Goal: Transaction & Acquisition: Obtain resource

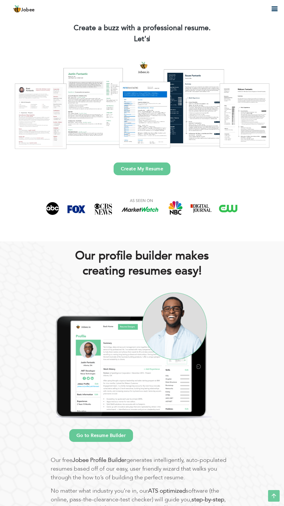
scroll to position [17, 0]
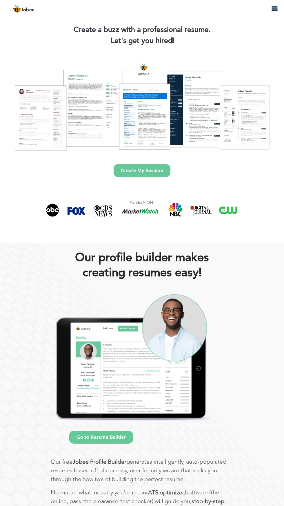
click at [275, 8] on icon "button" at bounding box center [274, 9] width 7 height 7
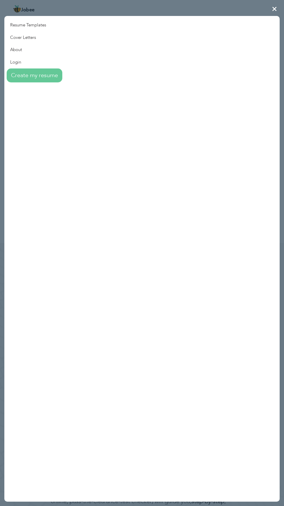
click at [23, 64] on link "Login" at bounding box center [33, 62] width 58 height 12
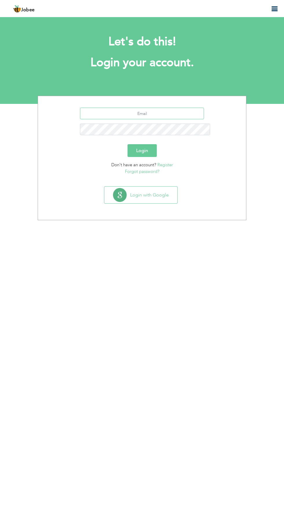
click at [160, 108] on input "text" at bounding box center [142, 114] width 124 height 12
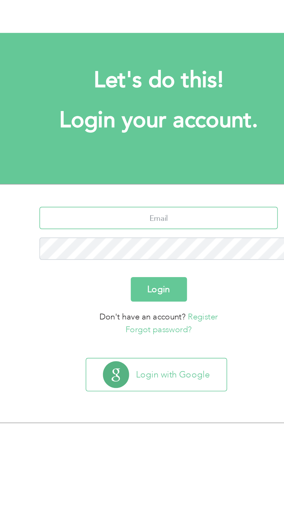
type input "[EMAIL_ADDRESS][DOMAIN_NAME]"
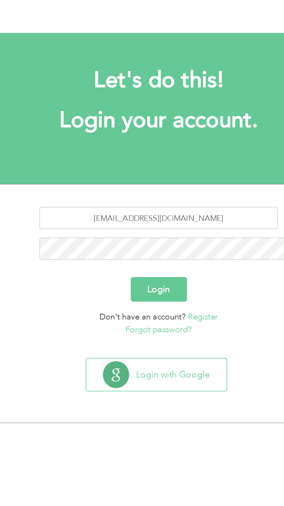
click at [144, 169] on link "Forgot password?" at bounding box center [142, 172] width 35 height 6
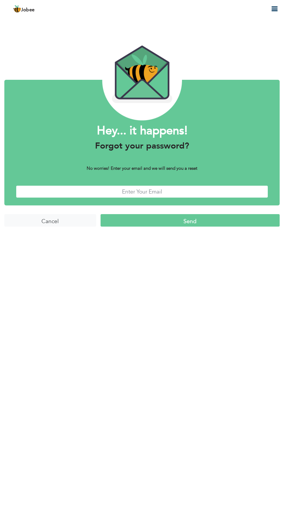
click at [151, 192] on input "text" at bounding box center [142, 191] width 252 height 12
type input "[EMAIL_ADDRESS][DOMAIN_NAME]"
click at [200, 223] on input "Send" at bounding box center [190, 220] width 179 height 12
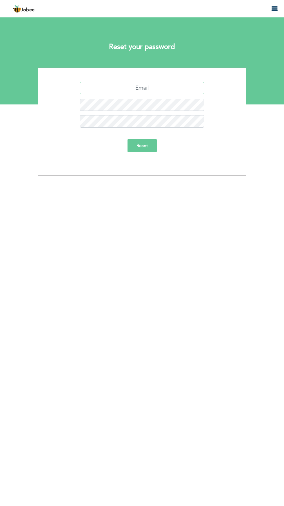
click at [118, 86] on input "text" at bounding box center [142, 88] width 124 height 12
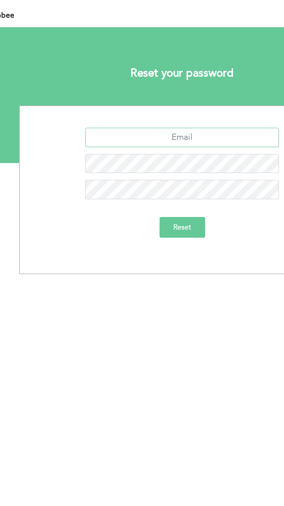
type input "[EMAIL_ADDRESS][DOMAIN_NAME]"
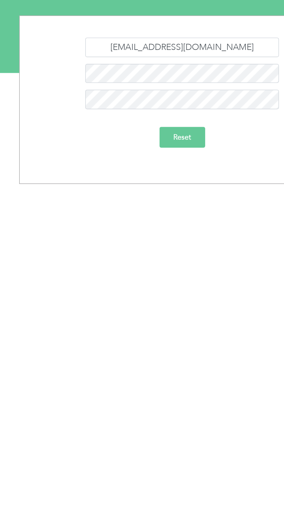
click at [145, 147] on input "Reset" at bounding box center [142, 145] width 29 height 13
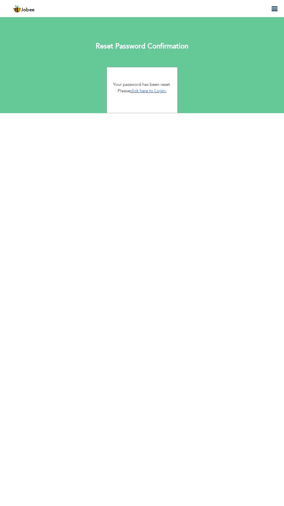
click at [149, 91] on link "click here to Login." at bounding box center [148, 91] width 37 height 6
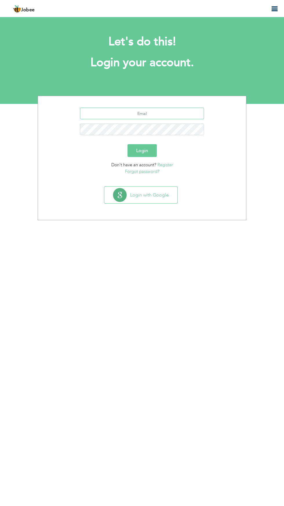
click at [160, 115] on input "text" at bounding box center [142, 114] width 124 height 12
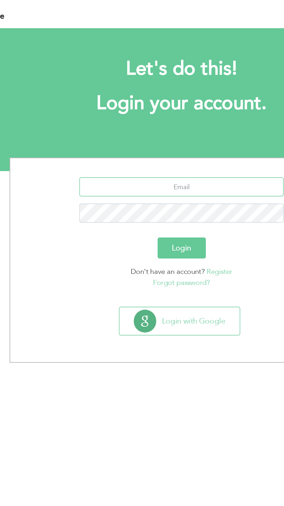
type input "[EMAIL_ADDRESS][DOMAIN_NAME]"
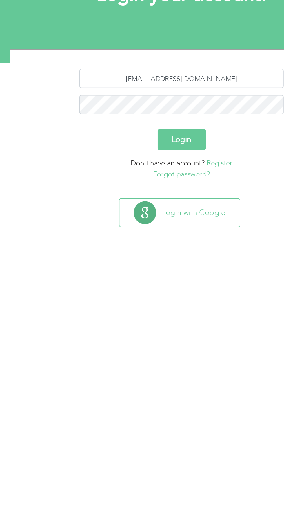
click at [143, 151] on button "Login" at bounding box center [142, 150] width 29 height 13
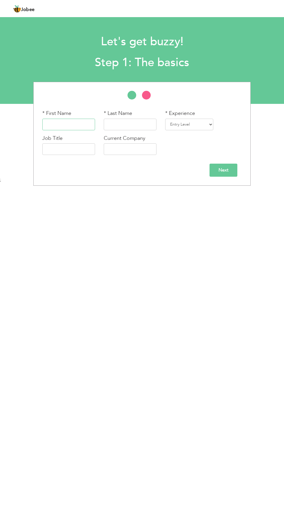
click at [69, 123] on input "text" at bounding box center [68, 125] width 53 height 12
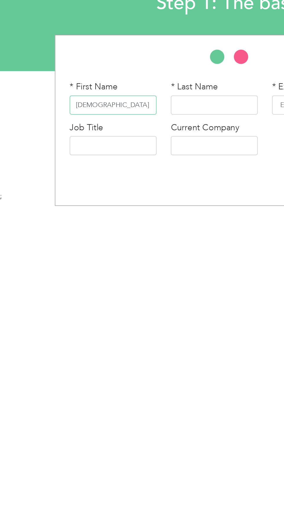
type input "[DEMOGRAPHIC_DATA]"
click at [125, 124] on input "text" at bounding box center [130, 125] width 53 height 12
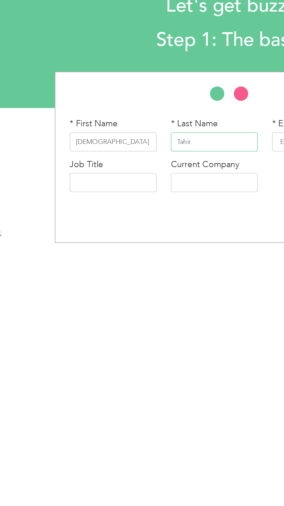
click at [136, 126] on input "Tahir" at bounding box center [130, 125] width 53 height 12
type input "Tahir"
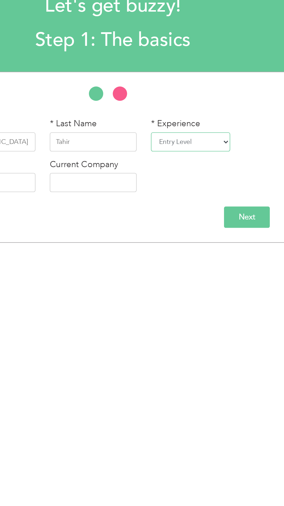
click at [209, 127] on select "Entry Level Less than 1 Year 1 Year 2 Years 3 Years 4 Years 5 Years 6 Years 7 Y…" at bounding box center [189, 125] width 48 height 12
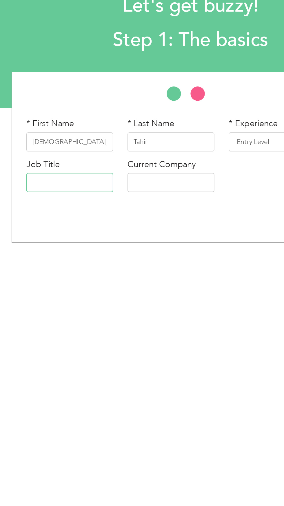
click at [71, 148] on input "text" at bounding box center [68, 149] width 53 height 12
type input "Teaching"
click at [129, 149] on input "text" at bounding box center [130, 149] width 53 height 12
type input "School"
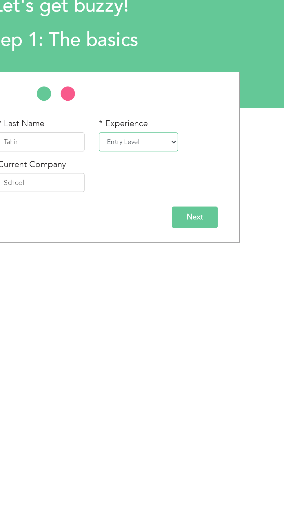
click at [212, 125] on select "Entry Level Less than 1 Year 1 Year 2 Years 3 Years 4 Years 5 Years 6 Years 7 Y…" at bounding box center [189, 125] width 48 height 12
select select "9"
click at [166, 119] on select "Entry Level Less than 1 Year 1 Year 2 Years 3 Years 4 Years 5 Years 6 Years 7 Y…" at bounding box center [189, 125] width 48 height 12
click at [224, 170] on input "Next" at bounding box center [224, 170] width 28 height 13
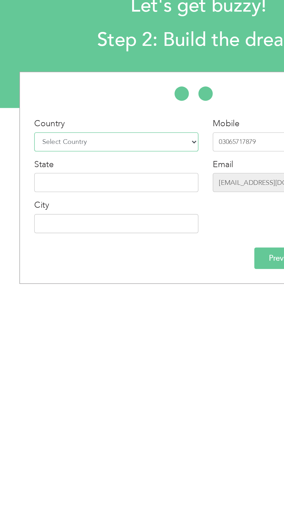
click at [124, 126] on select "Select Country Afghanistan Albania Algeria American Samoa Andorra Angola Anguil…" at bounding box center [92, 125] width 100 height 12
select select "166"
click at [42, 119] on select "Select Country Afghanistan Albania Algeria American Samoa Andorra Angola Anguil…" at bounding box center [92, 125] width 100 height 12
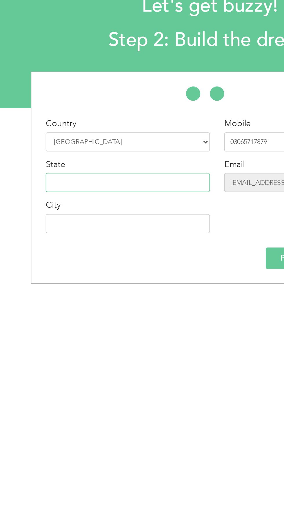
click at [88, 147] on input "text" at bounding box center [92, 149] width 100 height 12
type input "[GEOGRAPHIC_DATA]"
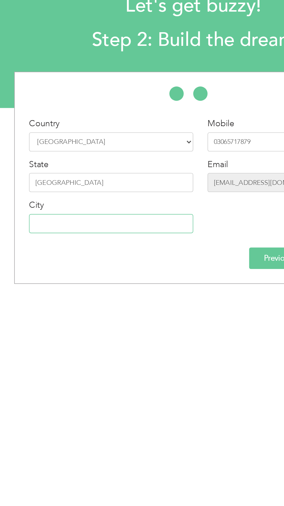
click at [90, 172] on input "text" at bounding box center [92, 174] width 100 height 12
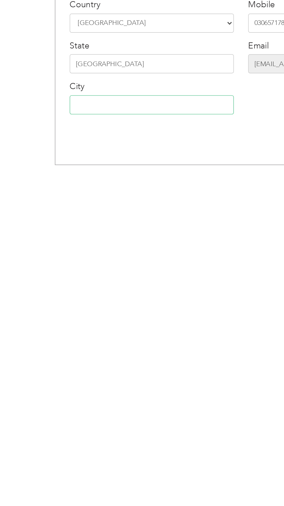
type input "CHARSADDA"
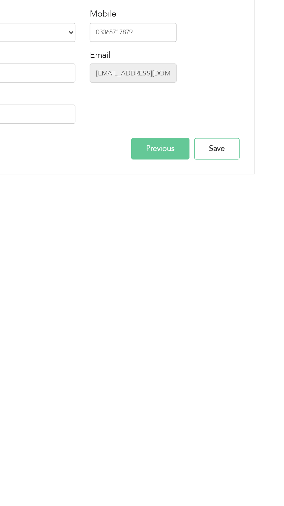
click at [232, 196] on input "Save" at bounding box center [228, 195] width 28 height 13
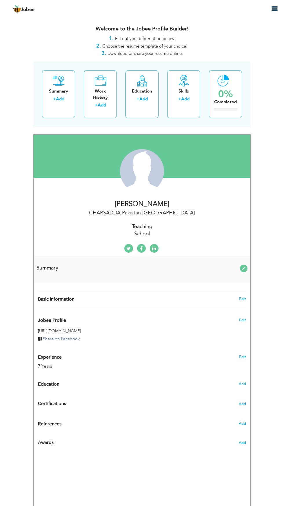
click at [277, 12] on icon "button" at bounding box center [274, 9] width 7 height 7
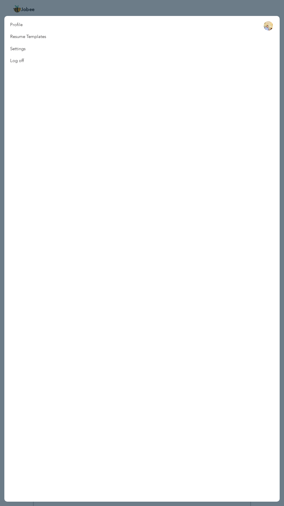
click at [36, 37] on link "Resume Templates" at bounding box center [28, 37] width 48 height 12
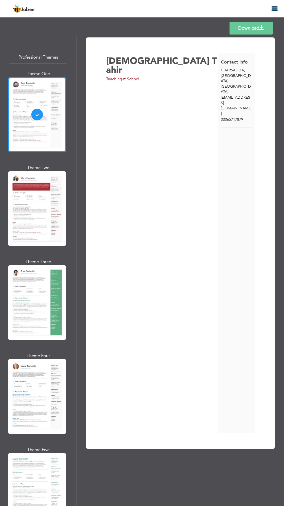
click at [273, 12] on icon "button" at bounding box center [274, 9] width 7 height 7
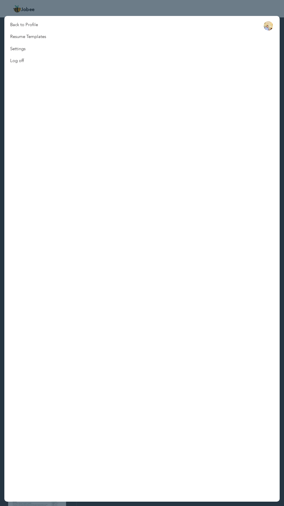
click at [23, 26] on link "Back to Profile" at bounding box center [28, 25] width 48 height 12
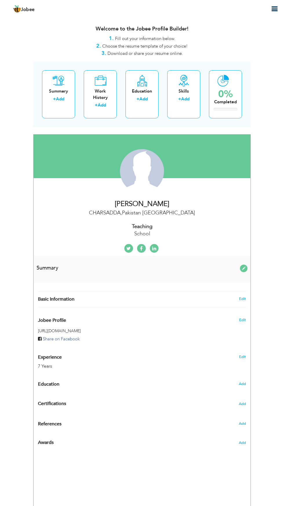
radio input "true"
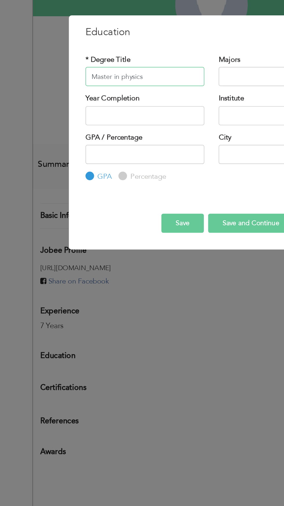
type input "Master in physics"
click at [169, 216] on input "text" at bounding box center [182, 215] width 72 height 12
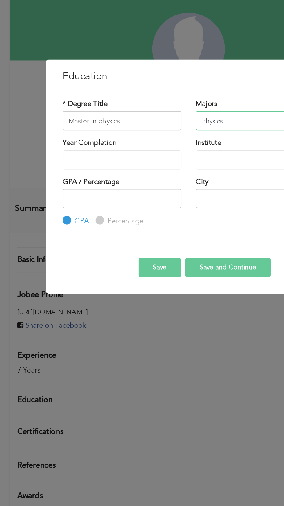
type input "Physics"
click at [109, 239] on input "text" at bounding box center [102, 239] width 72 height 12
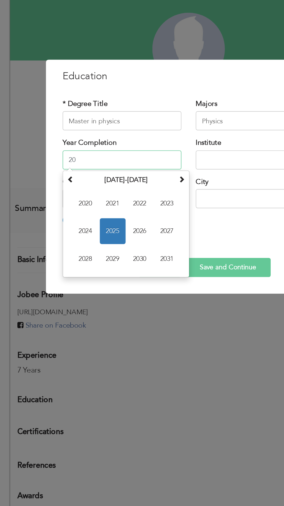
type input "2"
type input "2018"
click at [172, 239] on input "text" at bounding box center [182, 239] width 72 height 12
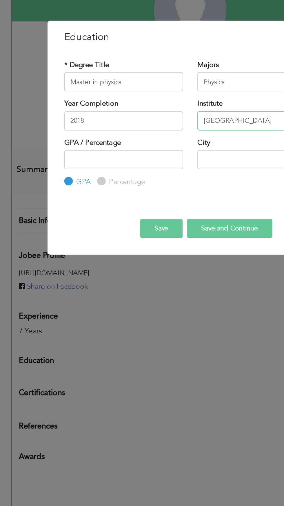
type input "University of Swat"
click at [103, 262] on input "number" at bounding box center [102, 262] width 72 height 12
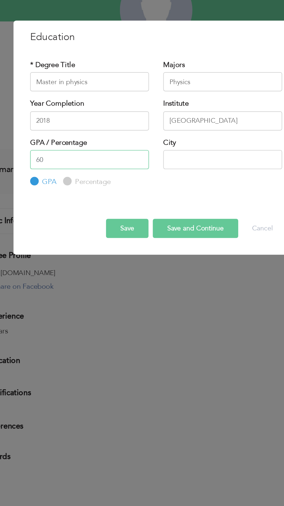
type input "60"
click at [178, 263] on input "text" at bounding box center [182, 262] width 72 height 12
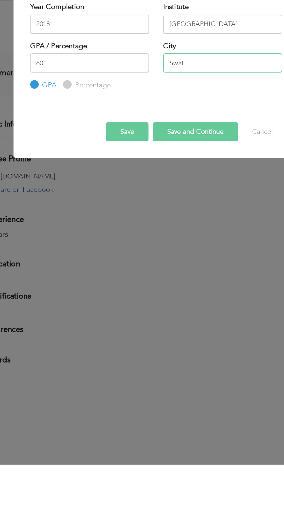
type input "Swat"
click at [168, 307] on button "Save and Continue" at bounding box center [166, 304] width 52 height 12
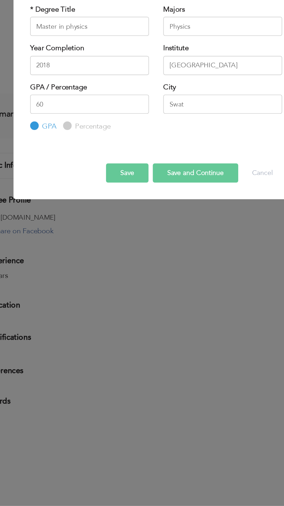
click at [89, 275] on input "Percentage" at bounding box center [88, 275] width 4 height 4
radio input "true"
click at [165, 303] on button "Save and Continue" at bounding box center [166, 304] width 52 height 12
radio input "true"
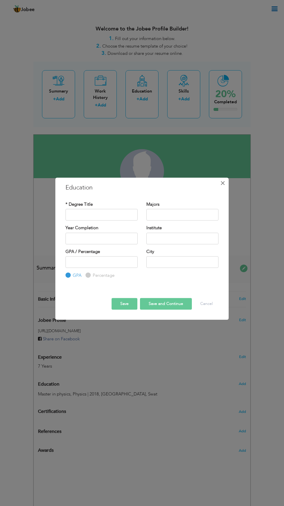
click at [221, 183] on span "×" at bounding box center [222, 183] width 5 height 10
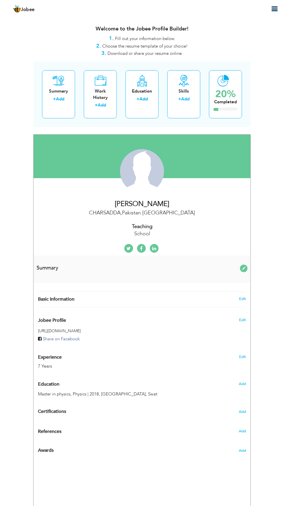
click at [102, 93] on div "Work History" at bounding box center [100, 94] width 24 height 12
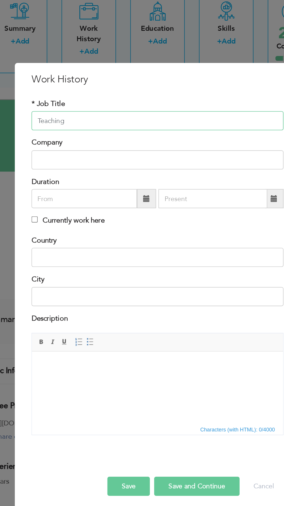
type input "Teaching"
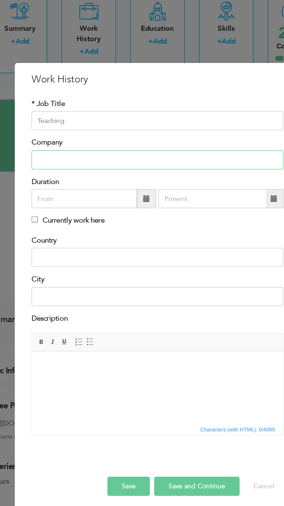
click at [114, 172] on input "text" at bounding box center [142, 171] width 153 height 12
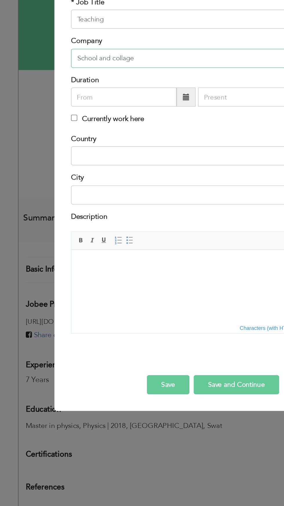
type input "School and collage"
click at [97, 197] on input "text" at bounding box center [98, 195] width 64 height 12
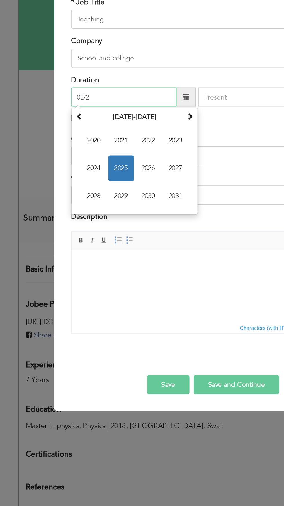
click at [70, 201] on div "August 2025 Su Mo Tu We Th Fr Sa 27 28 29 30 31 1 2 3 4 5 6 7 8 9 10 11 12 13 1…" at bounding box center [104, 233] width 77 height 65
click at [75, 195] on input "08/2" at bounding box center [98, 195] width 64 height 12
click at [84, 195] on input "08/2" at bounding box center [98, 195] width 64 height 12
type input "08/2018"
click at [169, 195] on input "text" at bounding box center [176, 195] width 66 height 12
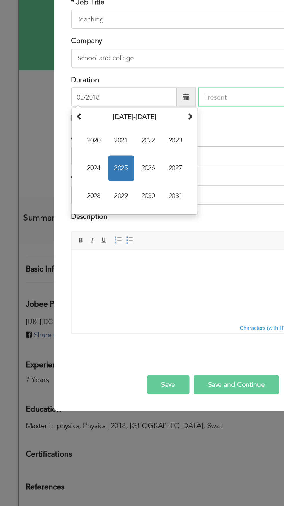
type input "08/2025"
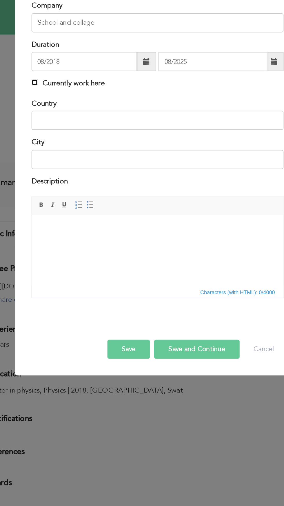
click at [69, 209] on input "Currently work here" at bounding box center [68, 207] width 4 height 4
checkbox input "true"
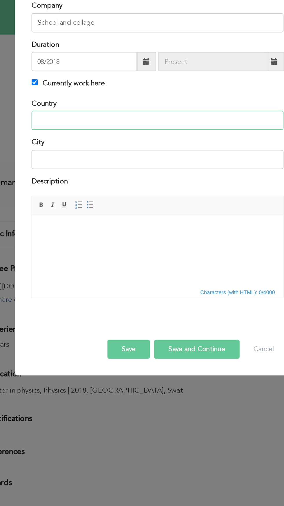
click at [138, 231] on input "text" at bounding box center [142, 230] width 153 height 12
type input "Pakistan"
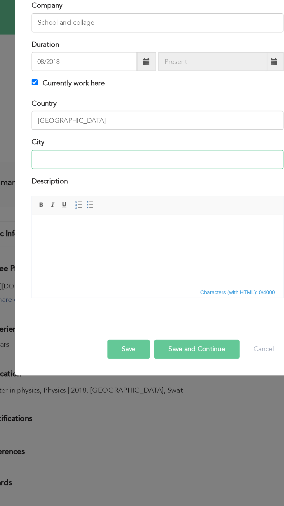
click at [142, 253] on input "text" at bounding box center [142, 254] width 153 height 12
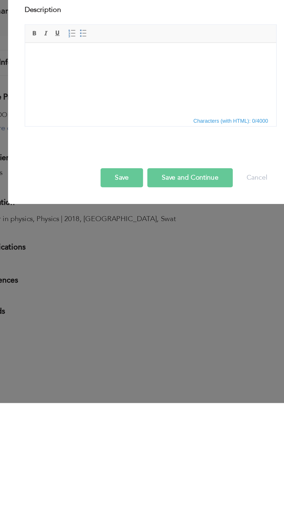
type input "Charsadda"
click at [166, 369] on button "Save and Continue" at bounding box center [166, 369] width 52 height 12
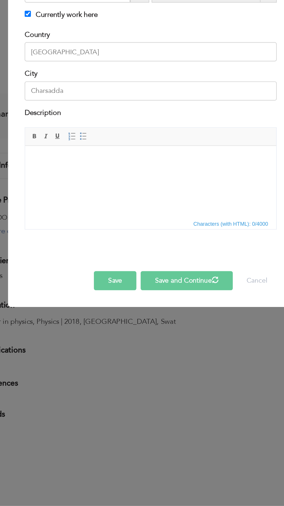
checkbox input "false"
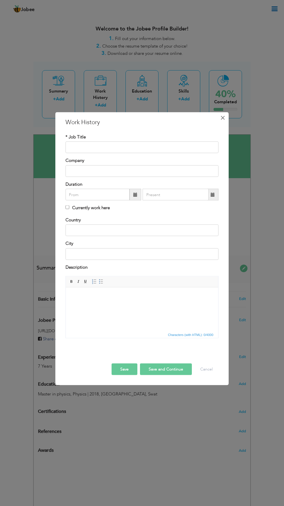
click at [225, 121] on button "×" at bounding box center [222, 117] width 9 height 9
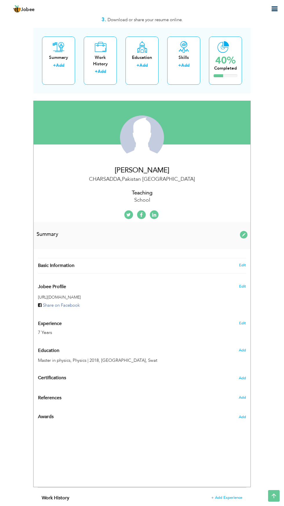
scroll to position [27, 0]
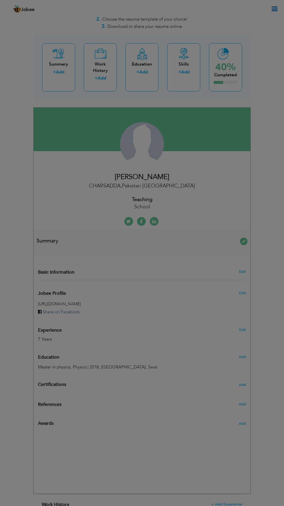
click at [61, 69] on div at bounding box center [142, 253] width 284 height 506
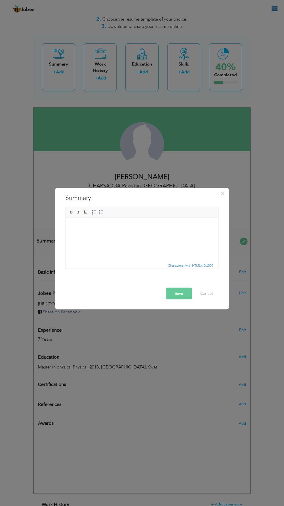
click at [131, 220] on html at bounding box center [142, 227] width 153 height 18
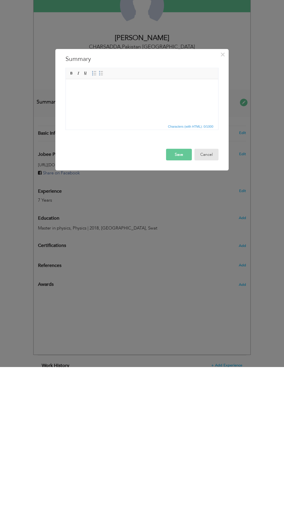
click at [208, 295] on button "Cancel" at bounding box center [207, 294] width 24 height 12
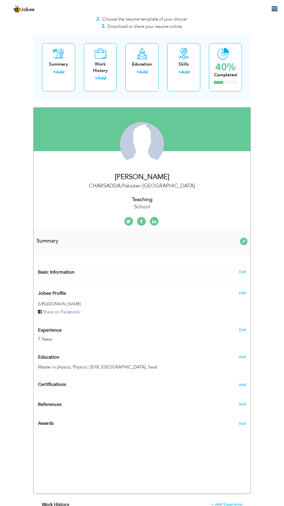
click at [185, 59] on div "Skills + Add" at bounding box center [183, 67] width 33 height 48
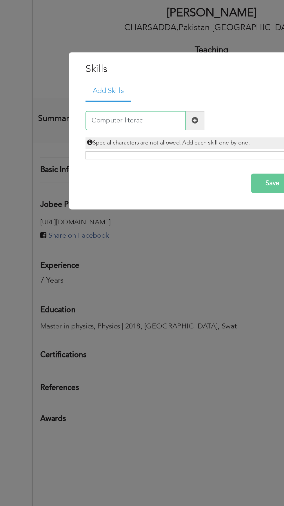
type input "Computer literacy"
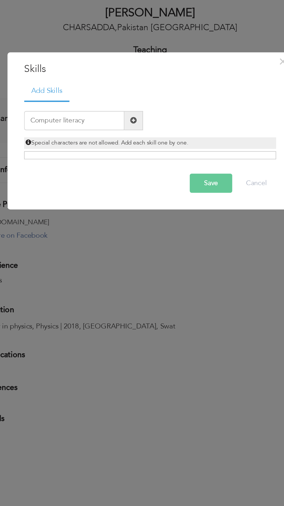
click at [180, 270] on div "Add Skills Computer literacy Duplicate entry" at bounding box center [142, 244] width 162 height 52
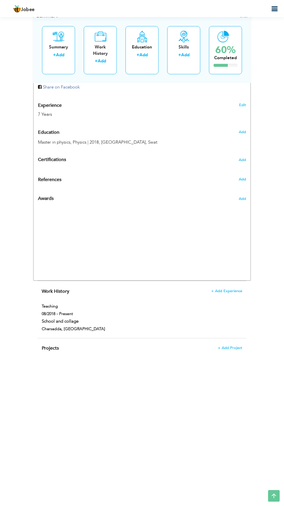
scroll to position [276, 0]
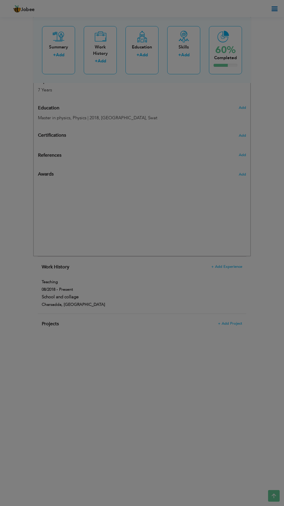
click at [186, 53] on div at bounding box center [142, 253] width 284 height 506
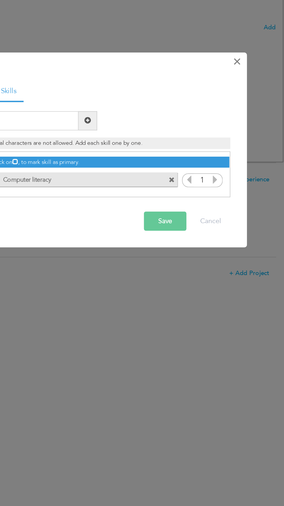
click at [224, 194] on span "×" at bounding box center [222, 195] width 5 height 10
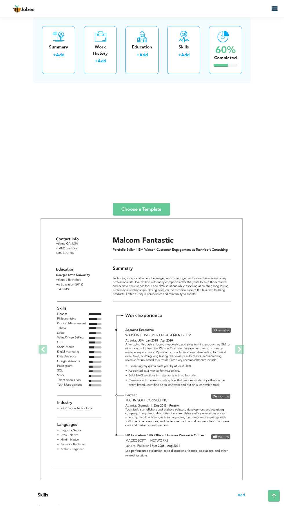
scroll to position [846, 0]
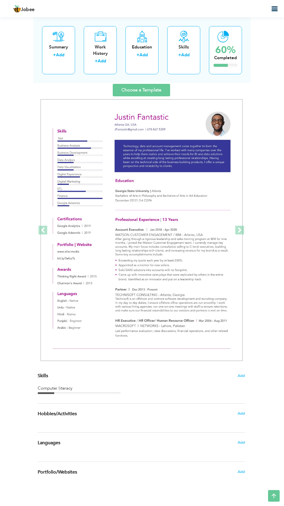
click at [274, 9] on icon "button" at bounding box center [274, 9] width 7 height 7
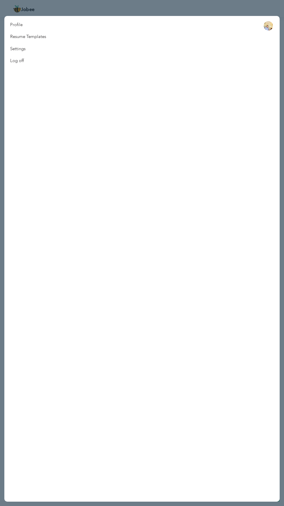
click at [39, 37] on link "Resume Templates" at bounding box center [28, 37] width 48 height 12
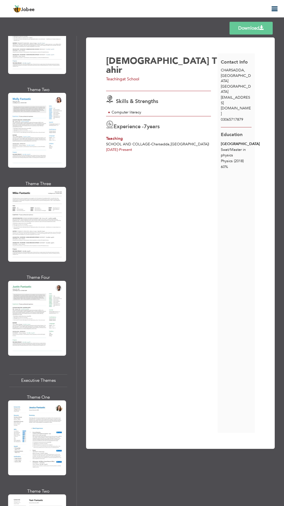
scroll to position [669, 0]
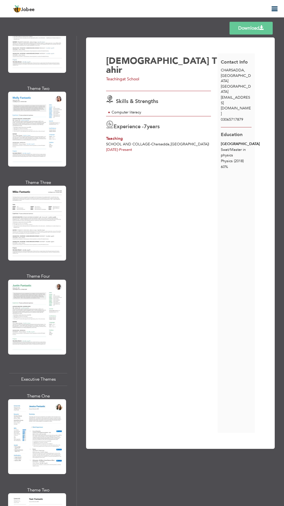
click at [34, 286] on div "Professional Themes Theme One Theme Two Theme Three Theme Four" at bounding box center [142, 271] width 284 height 470
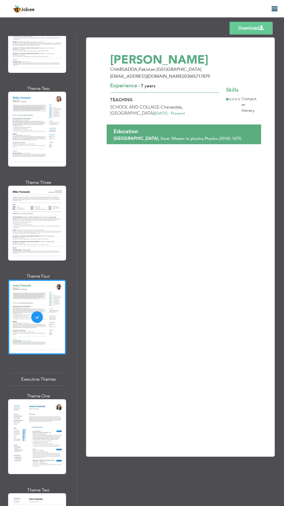
click at [246, 30] on link "Download" at bounding box center [251, 28] width 43 height 13
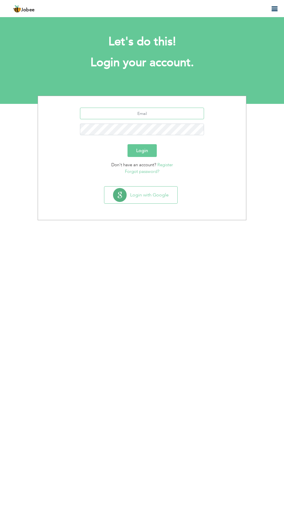
click at [145, 113] on input "text" at bounding box center [142, 114] width 124 height 12
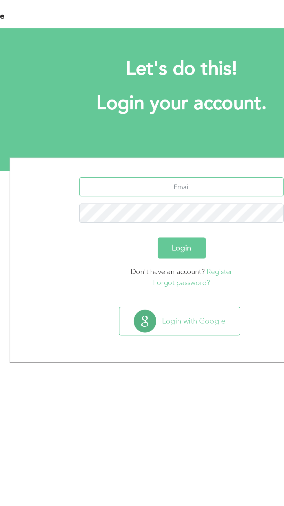
type input "[EMAIL_ADDRESS][DOMAIN_NAME]"
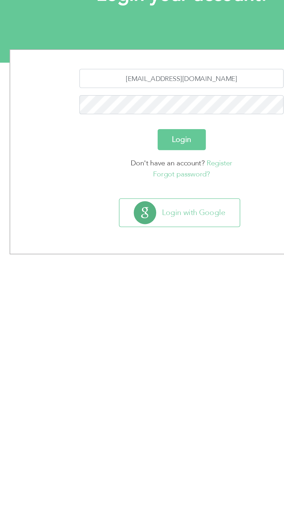
click at [144, 151] on button "Login" at bounding box center [142, 150] width 29 height 13
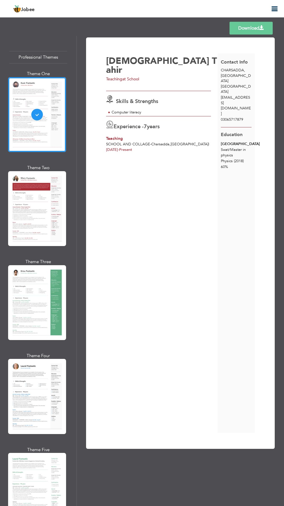
click at [276, 12] on icon "button" at bounding box center [274, 9] width 7 height 7
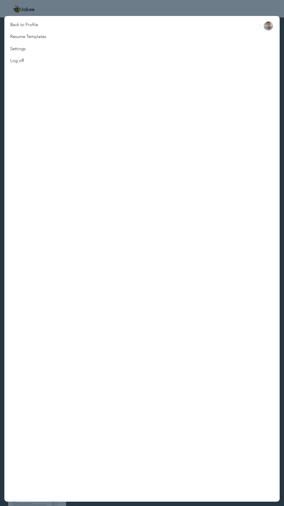
click at [21, 27] on link "Back to Profile" at bounding box center [28, 25] width 48 height 12
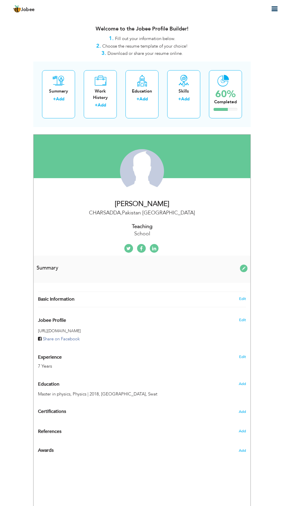
click at [0, 0] on div "Change Remove" at bounding box center [0, 0] width 0 height 0
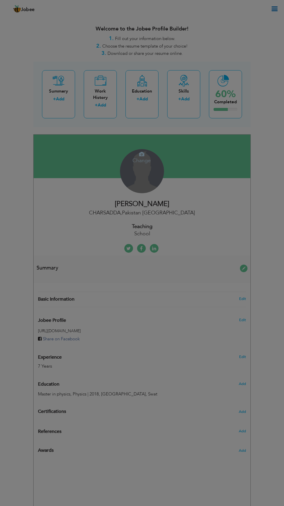
click at [0, 0] on div "× Upload Photo Browse File ..." at bounding box center [0, 0] width 0 height 0
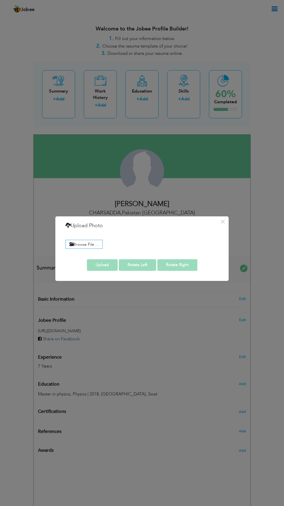
click at [81, 246] on label "Browse File ..." at bounding box center [84, 244] width 37 height 9
click at [0, 0] on input "Browse File ..." at bounding box center [0, 0] width 0 height 0
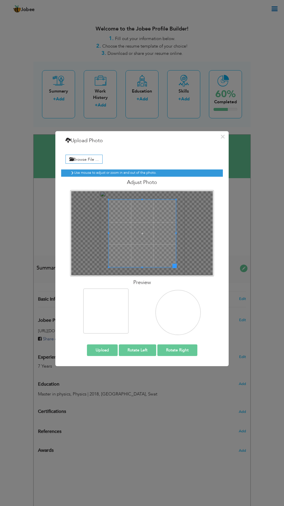
click at [103, 349] on button "Upload" at bounding box center [102, 350] width 31 height 12
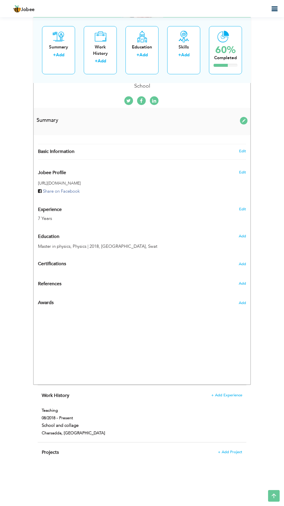
scroll to position [149, 0]
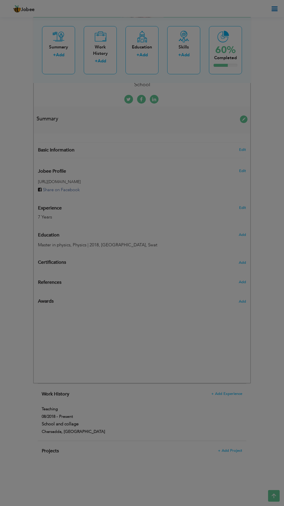
click at [0, 0] on div "× Awards * Title Authority Year" at bounding box center [0, 0] width 0 height 0
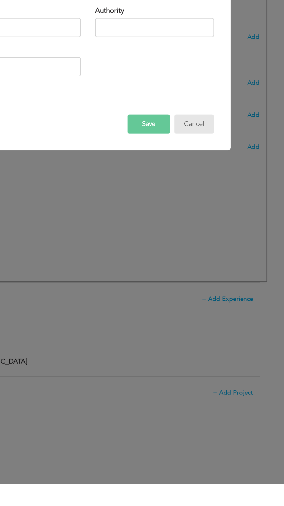
click at [207, 287] on button "Cancel" at bounding box center [207, 288] width 24 height 12
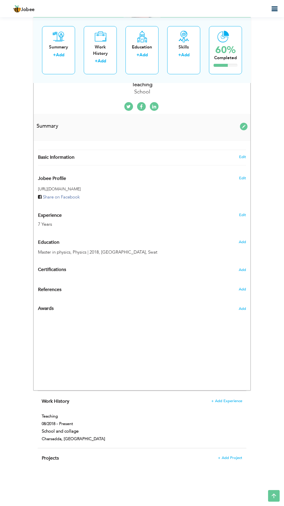
scroll to position [134, 0]
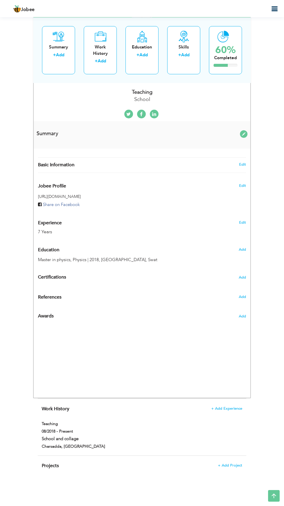
radio input "true"
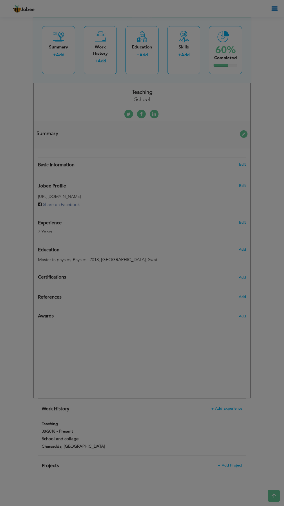
click at [245, 251] on div at bounding box center [142, 253] width 284 height 506
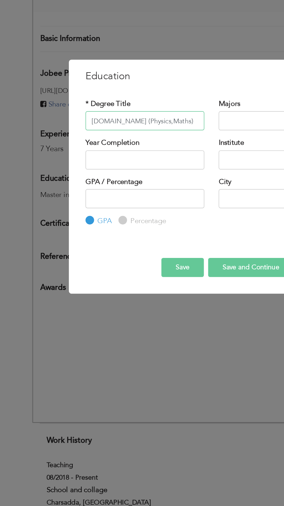
type input "B.sc (Physics,Maths)"
click at [165, 216] on input "text" at bounding box center [182, 215] width 72 height 12
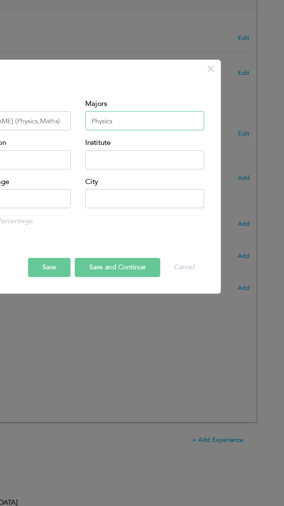
type input "Physics"
click at [118, 239] on input "text" at bounding box center [102, 239] width 72 height 12
type input "2025"
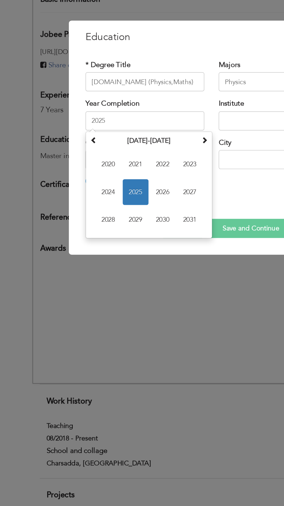
click at [48, 285] on div "× Education * Degree Title B.sc (Physics,Maths) Majors Physics Su" at bounding box center [142, 253] width 284 height 506
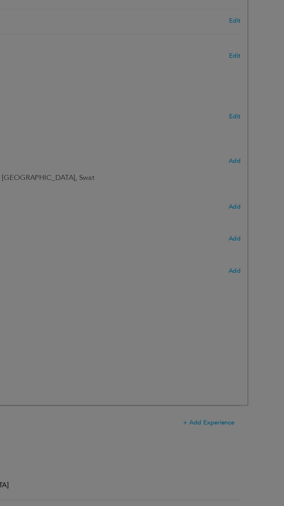
click at [245, 249] on div at bounding box center [142, 253] width 284 height 506
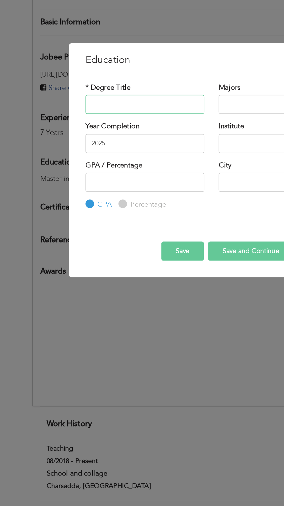
type input "B.sc (Physics,Maths)"
click at [170, 214] on input "text" at bounding box center [182, 215] width 72 height 12
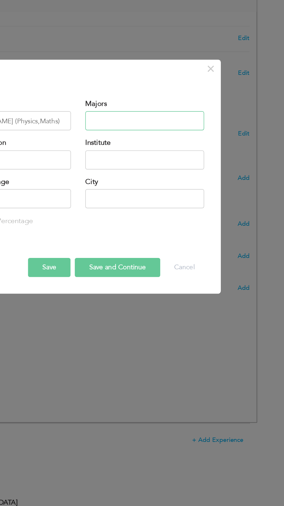
type input "Physics"
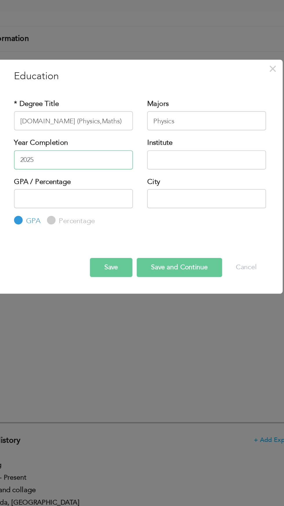
click at [99, 239] on input "2025" at bounding box center [102, 239] width 72 height 12
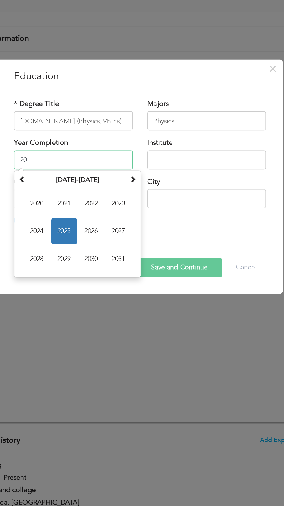
type input "2"
type input "2013"
click at [167, 238] on input "text" at bounding box center [182, 239] width 72 height 12
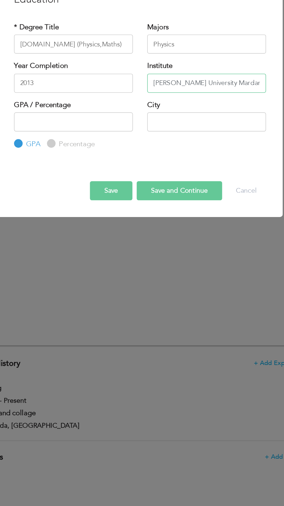
type input "Abdul wali khan University Mardan"
click at [88, 275] on input "Percentage" at bounding box center [88, 275] width 4 height 4
radio input "true"
click at [105, 262] on input "number" at bounding box center [102, 262] width 72 height 12
type input "60"
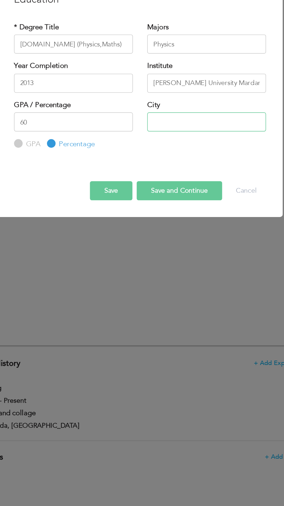
click at [172, 262] on input "text" at bounding box center [182, 262] width 72 height 12
type input "Mardan"
click at [165, 305] on button "Save and Continue" at bounding box center [166, 304] width 52 height 12
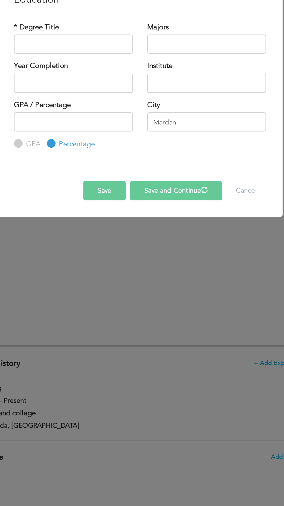
radio input "true"
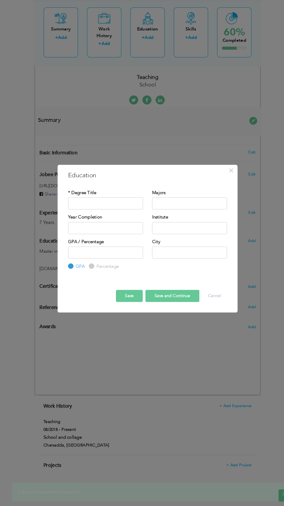
scroll to position [133, 0]
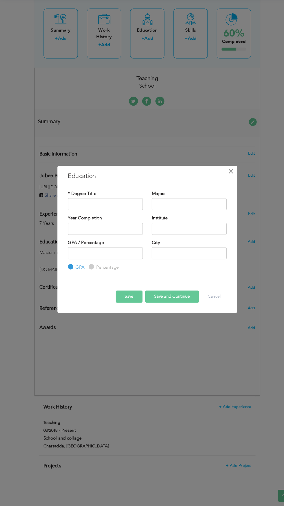
click at [223, 183] on span "×" at bounding box center [222, 183] width 5 height 10
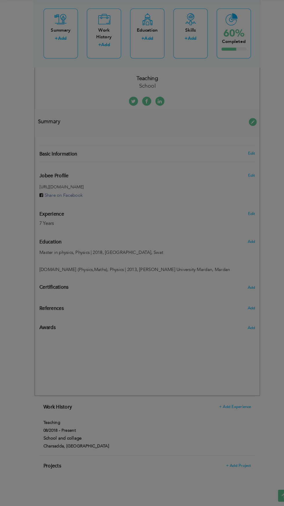
click at [0, 0] on div "× Education * Degree Title Majors Year Completion Institute GPA" at bounding box center [0, 0] width 0 height 0
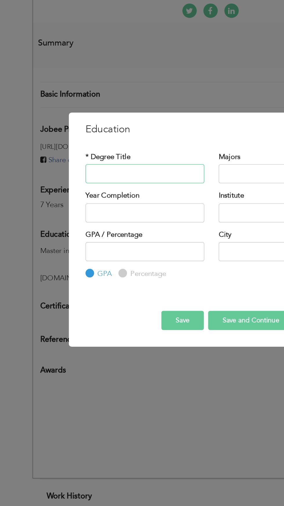
scroll to position [133, 0]
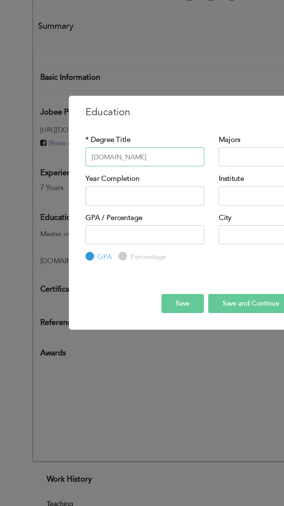
type input "F.sc"
click at [164, 215] on input "text" at bounding box center [182, 215] width 72 height 12
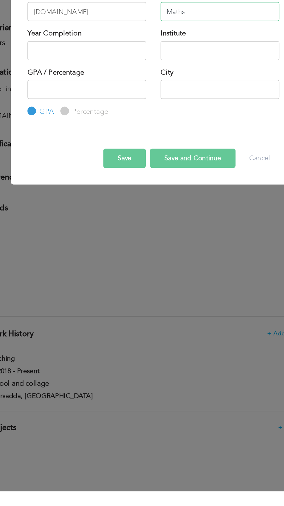
type input "Maths"
click at [102, 239] on input "text" at bounding box center [102, 239] width 72 height 12
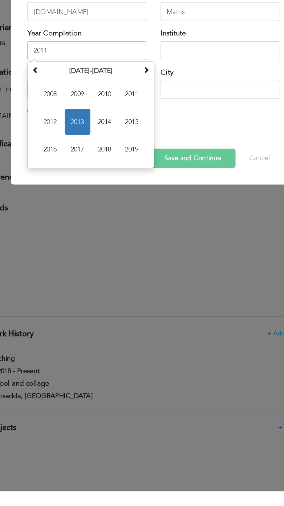
type input "2011"
click at [178, 240] on input "text" at bounding box center [182, 239] width 72 height 12
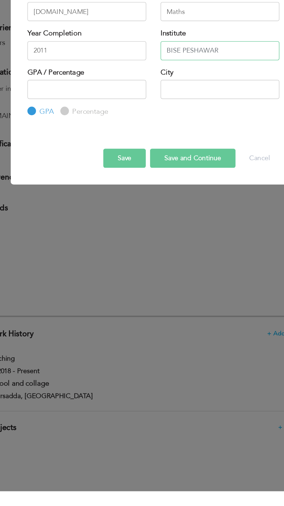
type input "BISE PESHAWAR"
click at [89, 276] on input "Percentage" at bounding box center [88, 275] width 4 height 4
radio input "true"
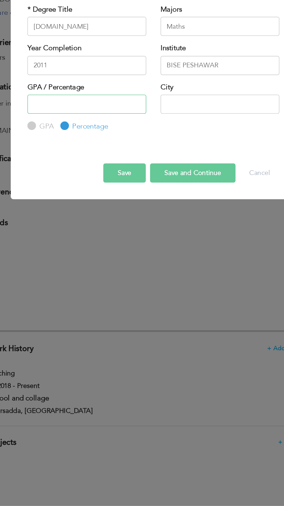
click at [112, 264] on input "number" at bounding box center [102, 262] width 72 height 12
type input "60"
click at [169, 262] on input "text" at bounding box center [182, 262] width 72 height 12
type input "PESHAWAR"
click at [169, 305] on button "Save and Continue" at bounding box center [166, 304] width 52 height 12
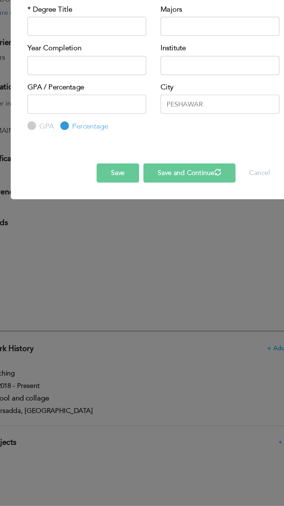
radio input "true"
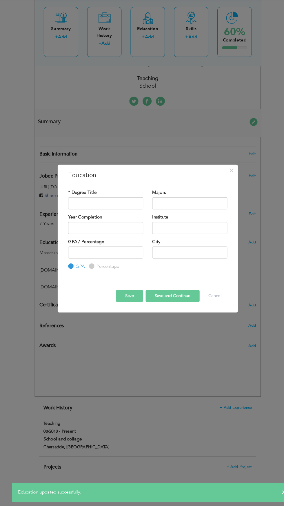
scroll to position [131, 0]
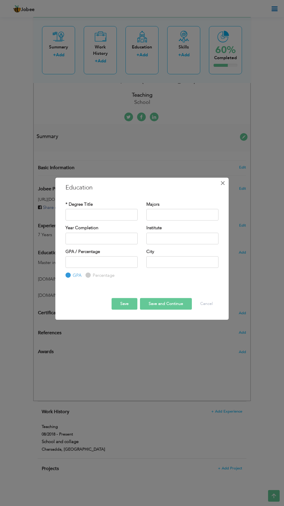
click at [223, 184] on span "×" at bounding box center [222, 183] width 5 height 10
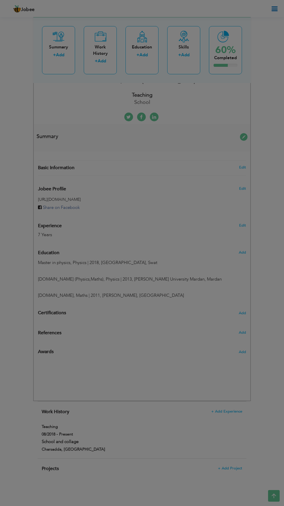
click at [0, 0] on div "× Education * Degree Title Majors Year Completion Institute GPA" at bounding box center [0, 0] width 0 height 0
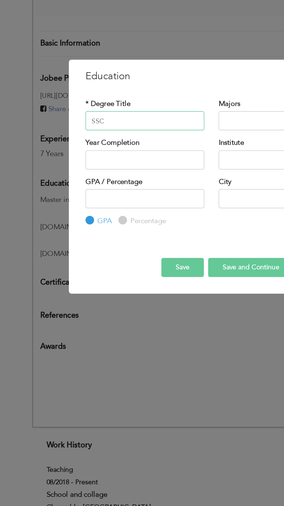
type input "SSC"
click at [163, 213] on input "text" at bounding box center [182, 215] width 72 height 12
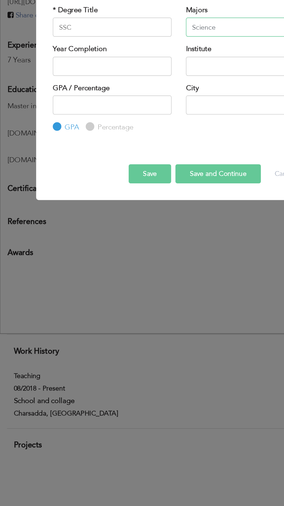
type input "Science"
click at [104, 241] on input "text" at bounding box center [102, 239] width 72 height 12
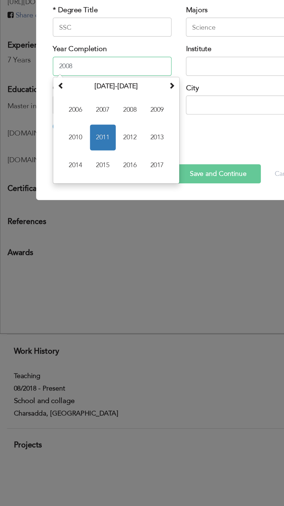
type input "2008"
click at [168, 240] on input "text" at bounding box center [182, 239] width 72 height 12
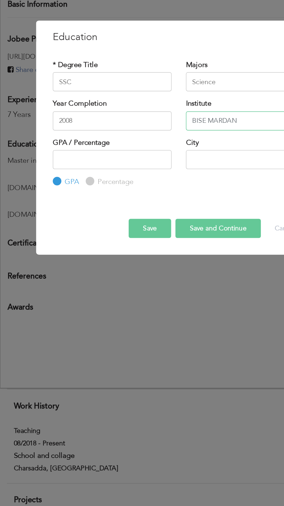
type input "BISE MARDAN"
click at [88, 275] on input "Percentage" at bounding box center [88, 275] width 4 height 4
radio input "true"
click at [101, 261] on input "number" at bounding box center [102, 262] width 72 height 12
type input "70"
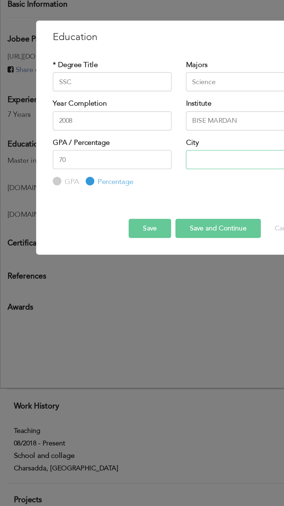
click at [168, 262] on input "text" at bounding box center [182, 262] width 72 height 12
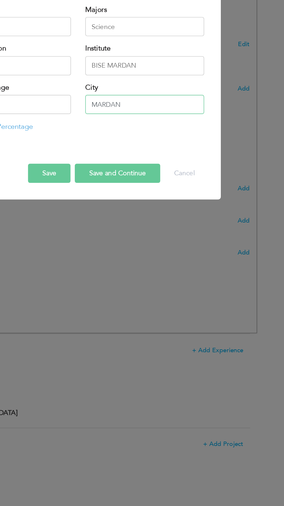
type input "MARDAN"
click at [168, 305] on button "Save and Continue" at bounding box center [166, 304] width 52 height 12
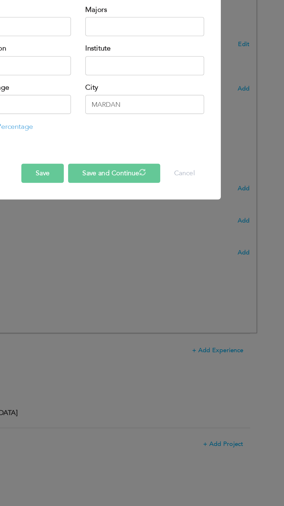
radio input "true"
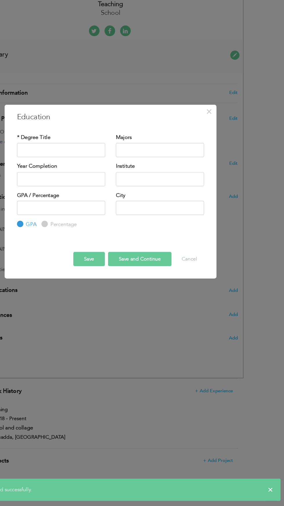
scroll to position [131, 0]
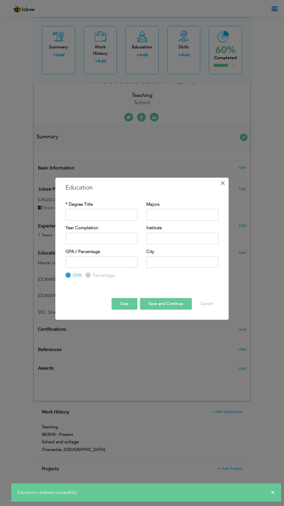
click at [223, 184] on span "×" at bounding box center [222, 183] width 5 height 10
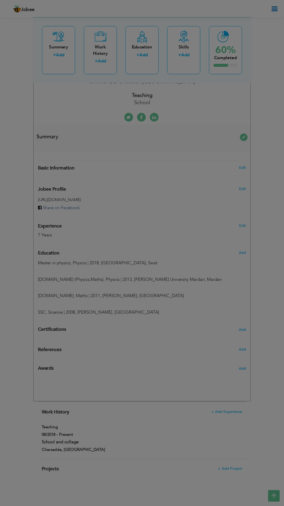
click at [227, 411] on div at bounding box center [142, 253] width 284 height 506
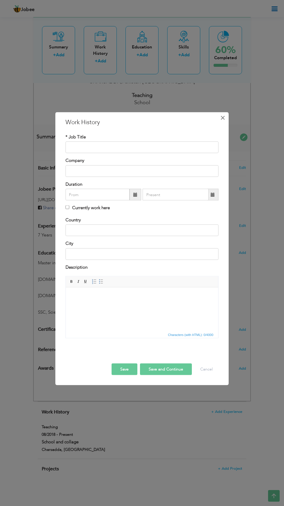
click at [223, 118] on span "×" at bounding box center [222, 118] width 5 height 10
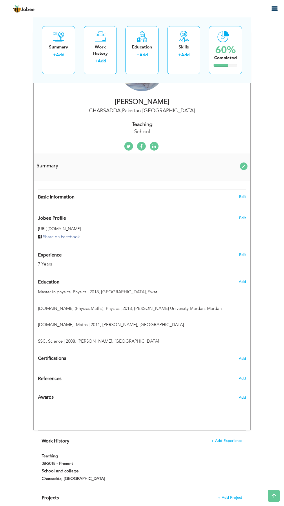
scroll to position [0, 0]
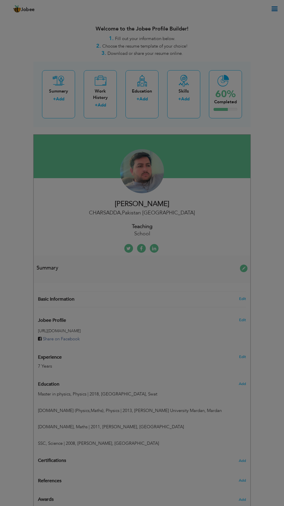
click at [0, 0] on div "× Summary Rich Text Editor, summaryEditor Editor toolbars Basic Styles Bold Ita…" at bounding box center [0, 0] width 0 height 0
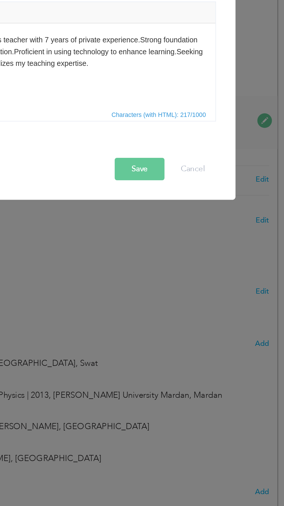
click at [0, 0] on span "button" at bounding box center [0, 0] width 0 height 0
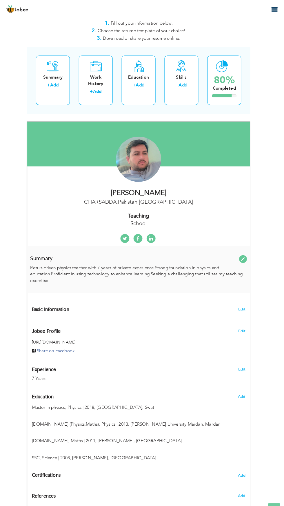
scroll to position [6, 0]
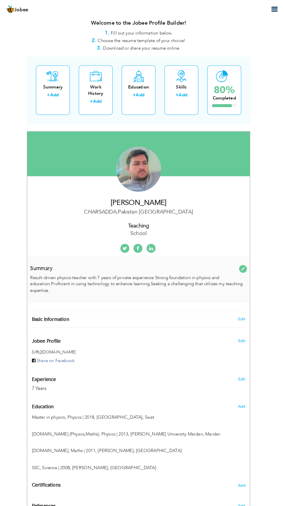
click at [272, 10] on icon "button" at bounding box center [274, 9] width 7 height 7
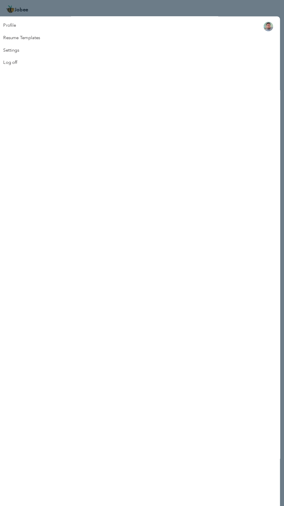
click at [20, 27] on link "Profile" at bounding box center [28, 25] width 48 height 12
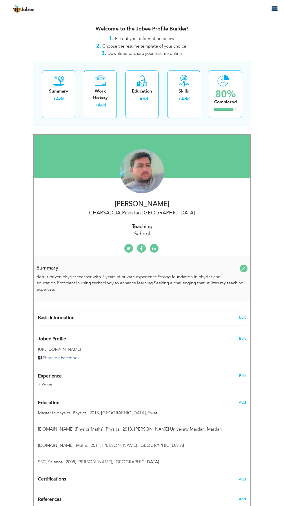
click at [273, 12] on icon "button" at bounding box center [274, 9] width 7 height 7
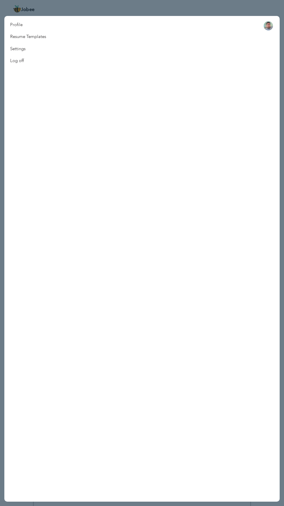
click at [33, 37] on link "Resume Templates" at bounding box center [28, 37] width 48 height 12
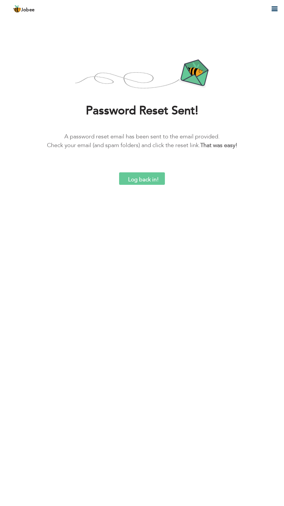
click at [274, 11] on icon "button" at bounding box center [274, 9] width 7 height 7
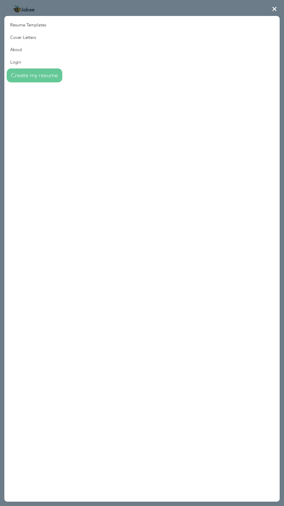
click at [31, 27] on link "Resume Templates" at bounding box center [33, 25] width 58 height 12
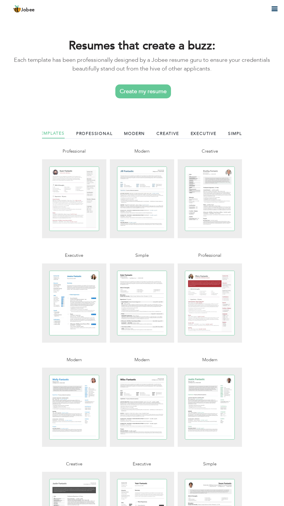
click at [271, 11] on icon "button" at bounding box center [274, 9] width 7 height 7
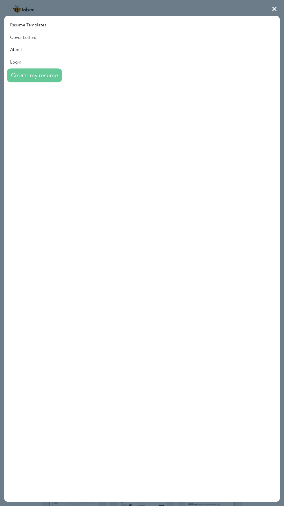
click at [15, 62] on link "Login" at bounding box center [33, 62] width 58 height 12
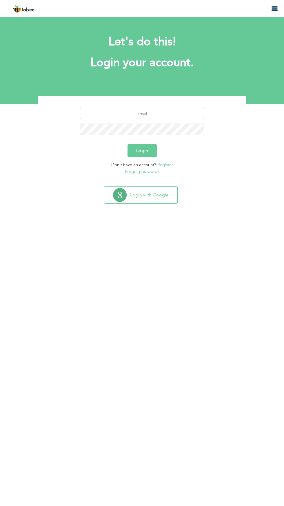
click at [158, 113] on input "text" at bounding box center [142, 114] width 124 height 12
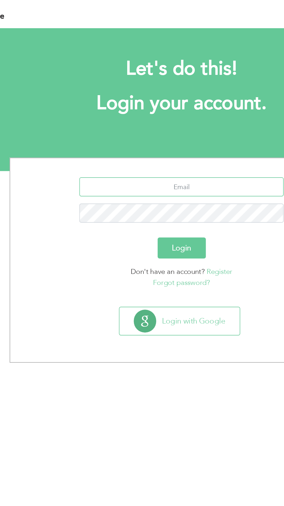
type input "[EMAIL_ADDRESS][DOMAIN_NAME]"
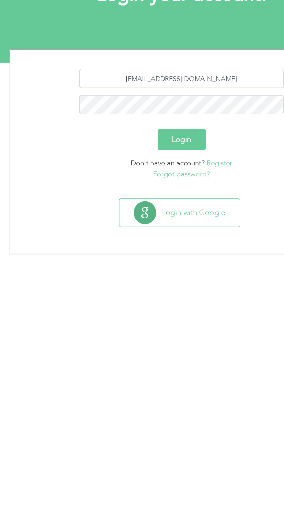
click at [144, 153] on button "Login" at bounding box center [142, 150] width 29 height 13
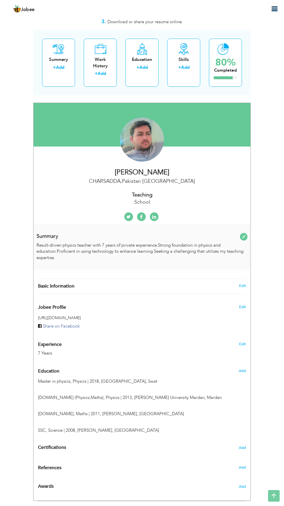
scroll to position [7, 0]
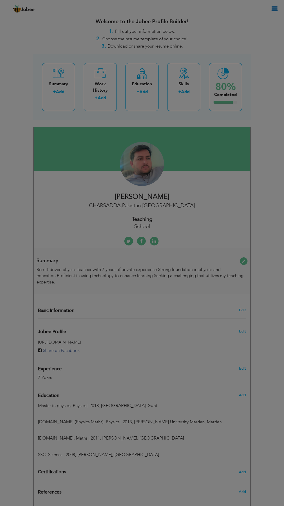
click at [0, 0] on div "× Work History * Job Title Company Duration Currently work here Country" at bounding box center [0, 0] width 0 height 0
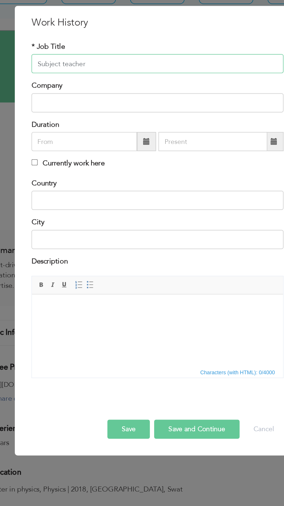
type input "Subject teacher"
click at [144, 172] on input "text" at bounding box center [142, 171] width 153 height 12
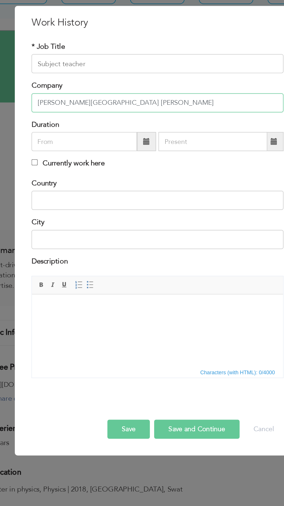
type input "[PERSON_NAME][GEOGRAPHIC_DATA] [PERSON_NAME]"
click at [92, 195] on input "text" at bounding box center [98, 195] width 64 height 12
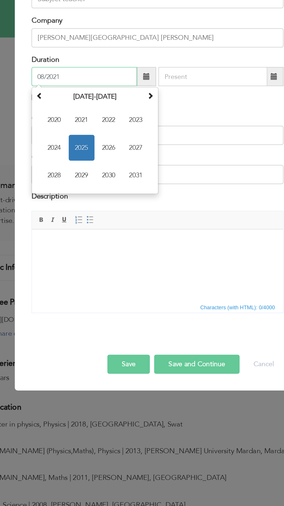
type input "08/2021"
click at [181, 197] on input "text" at bounding box center [176, 195] width 66 height 12
type input "08/2025"
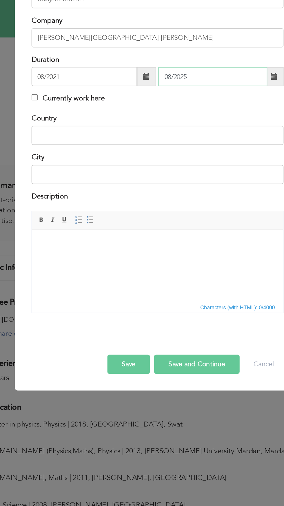
click at [177, 196] on input "08/2025" at bounding box center [176, 195] width 66 height 12
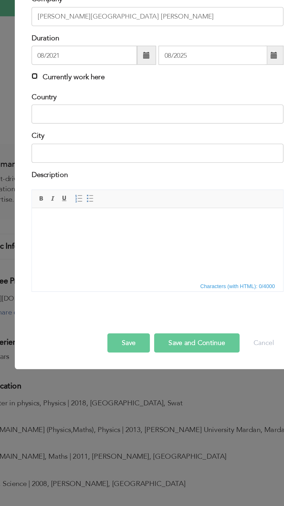
click at [66, 209] on input "Currently work here" at bounding box center [68, 207] width 4 height 4
checkbox input "true"
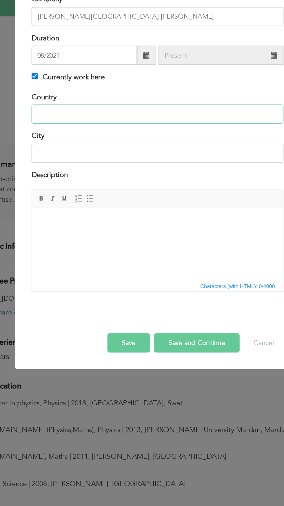
click at [98, 229] on input "text" at bounding box center [142, 230] width 153 height 12
type input "[GEOGRAPHIC_DATA]"
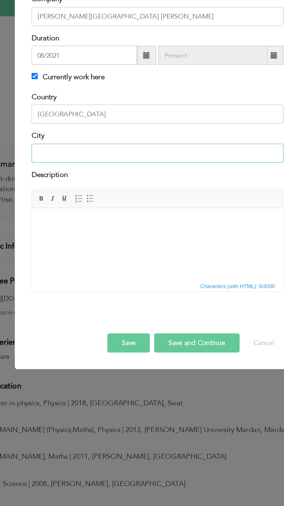
click at [136, 255] on input "text" at bounding box center [142, 254] width 153 height 12
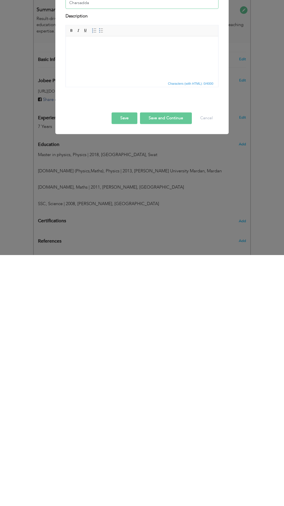
type input "Charsadda"
click at [169, 367] on button "Save and Continue" at bounding box center [166, 369] width 52 height 12
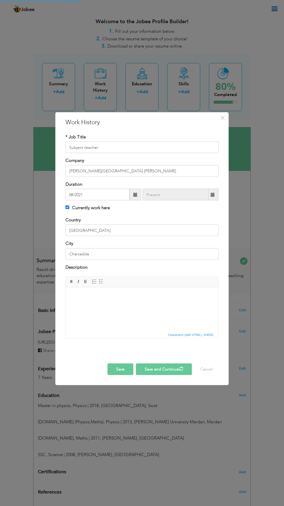
checkbox input "false"
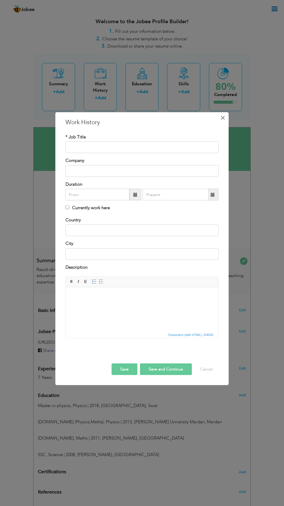
click at [224, 119] on span "×" at bounding box center [222, 118] width 5 height 10
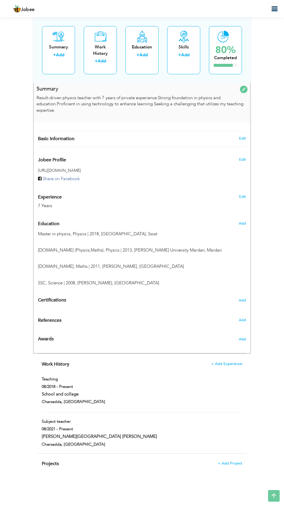
scroll to position [183, 0]
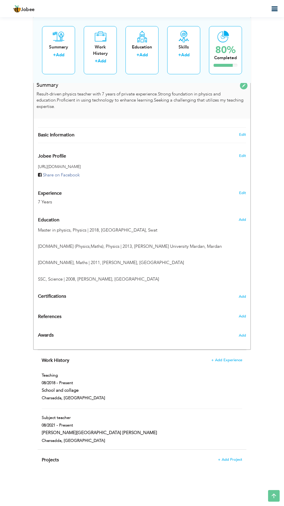
click at [276, 12] on icon "button" at bounding box center [274, 9] width 7 height 7
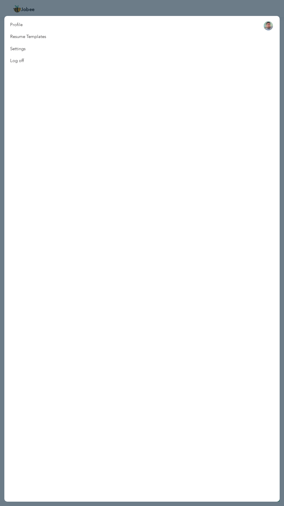
click at [41, 38] on link "Resume Templates" at bounding box center [28, 37] width 48 height 12
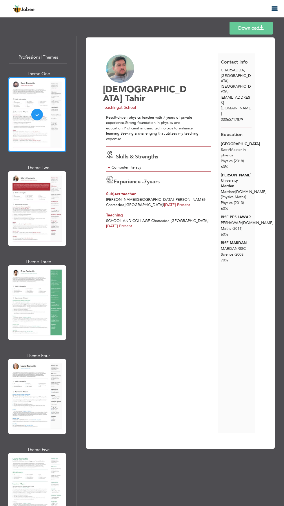
click at [275, 12] on icon "button" at bounding box center [274, 9] width 7 height 7
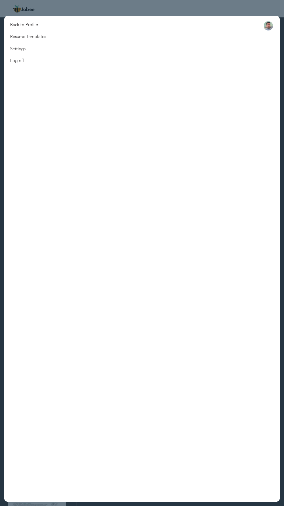
click at [22, 25] on link "Back to Profile" at bounding box center [28, 25] width 48 height 12
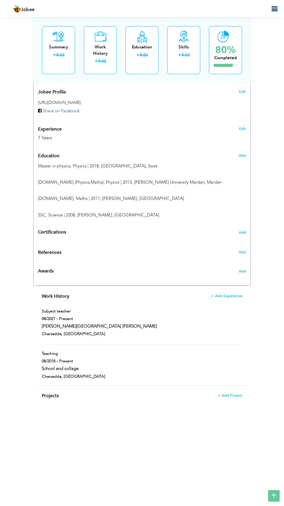
type input "Teaching"
type input "School and collage"
type input "08/2018"
checkbox input "true"
type input "[GEOGRAPHIC_DATA]"
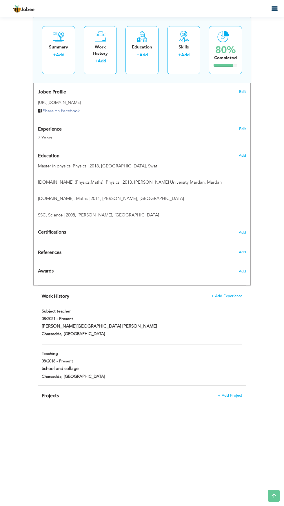
type input "Charsadda"
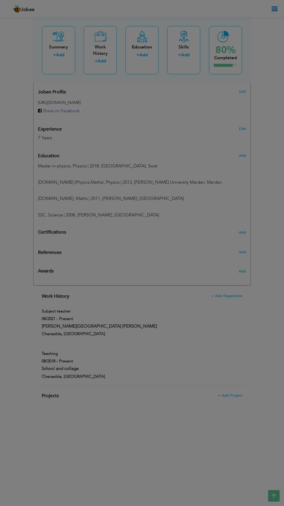
click at [110, 363] on div at bounding box center [142, 253] width 284 height 506
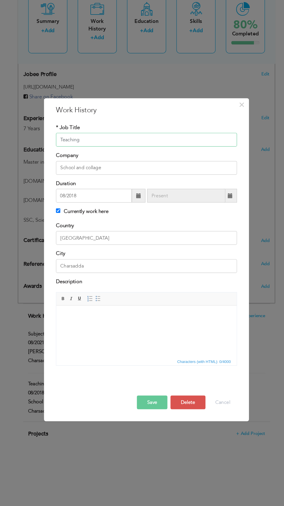
scroll to position [247, 0]
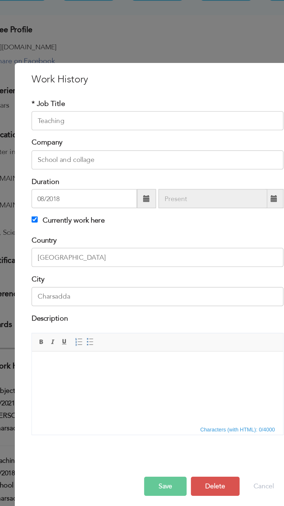
click at [154, 92] on div "× Work History * Job Title Teaching Company School and collage Duration" at bounding box center [142, 253] width 284 height 506
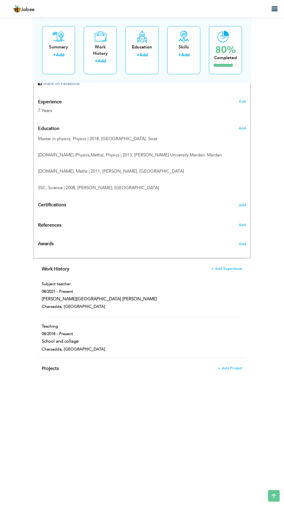
scroll to position [274, 0]
click at [274, 9] on icon "button" at bounding box center [274, 9] width 7 height 7
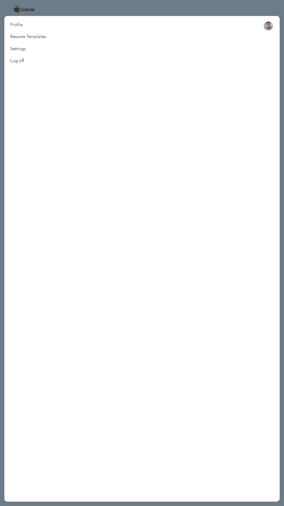
click at [37, 39] on link "Resume Templates" at bounding box center [28, 37] width 48 height 12
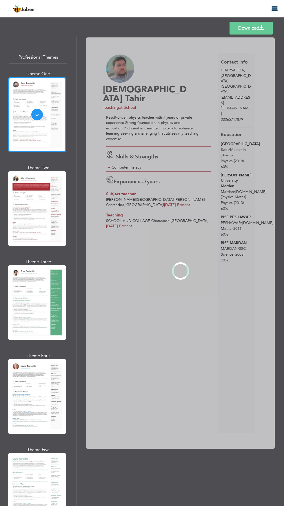
click at [36, 289] on div "Professional Themes Theme One Theme Two Theme Three Theme Four" at bounding box center [142, 271] width 284 height 470
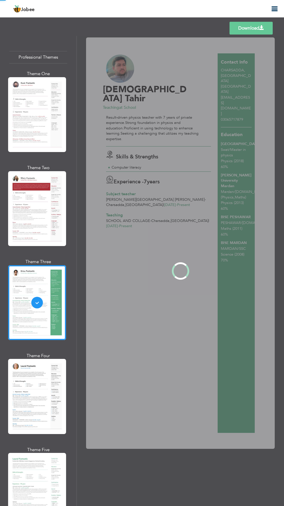
click at [42, 195] on div "Professional Themes Theme One Theme Two Theme Three Theme Four" at bounding box center [142, 271] width 284 height 470
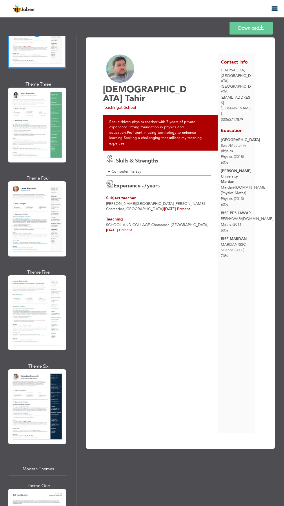
scroll to position [180, 0]
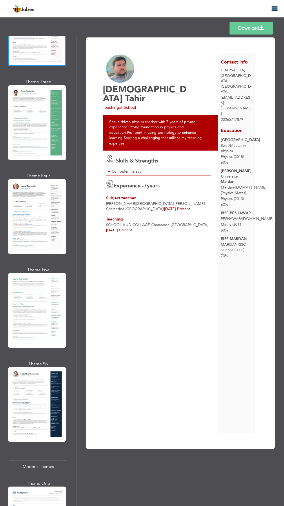
click at [37, 387] on div "Professional Themes Theme One Theme Two Theme Three Theme Four" at bounding box center [142, 271] width 284 height 470
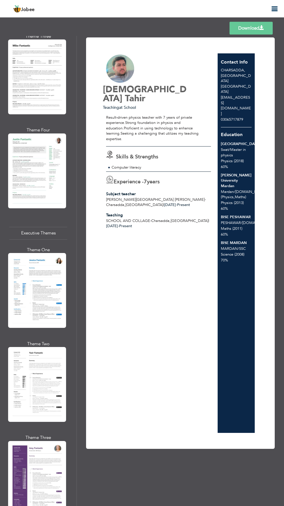
scroll to position [816, 0]
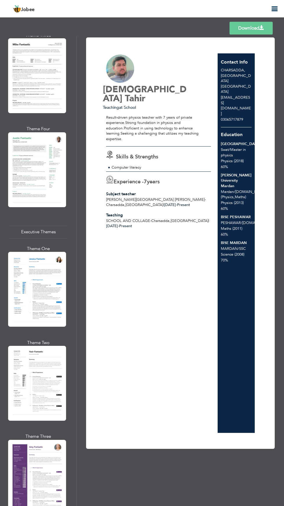
click at [36, 439] on div "Professional Themes Theme One Theme Two Theme Three Theme Four" at bounding box center [142, 271] width 284 height 470
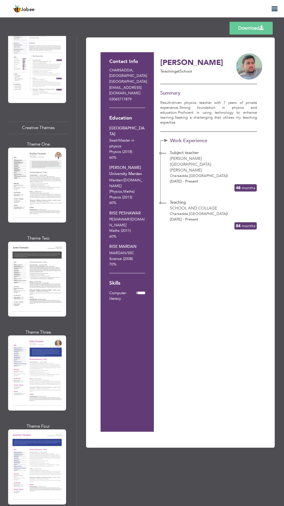
scroll to position [1423, 0]
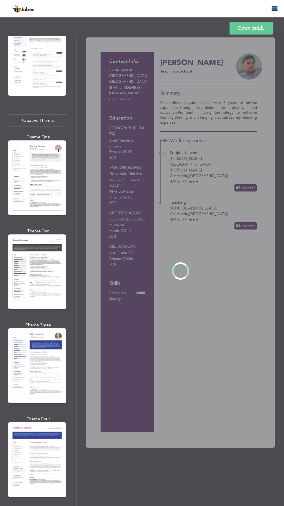
click at [35, 310] on div "Professional Themes Theme One Theme Two Theme Three Theme Four" at bounding box center [142, 271] width 284 height 470
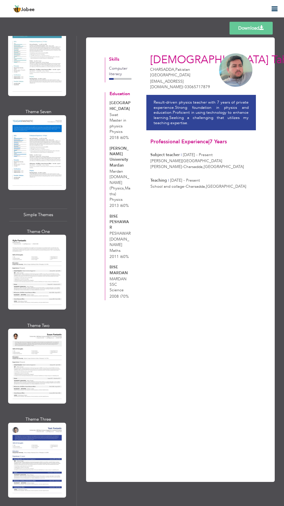
scroll to position [2013, 0]
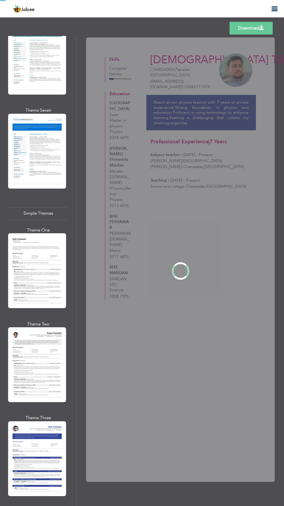
click at [37, 391] on div "Professional Themes Theme One Theme Two Theme Three Theme Four" at bounding box center [142, 271] width 284 height 470
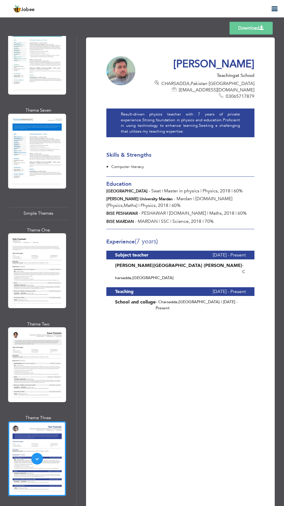
scroll to position [2046, 0]
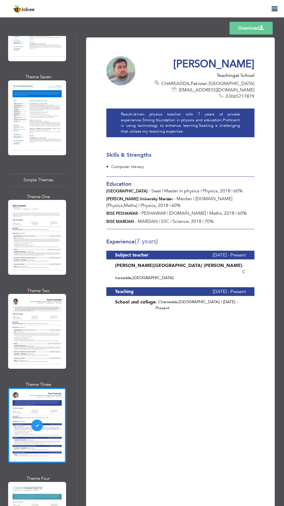
click at [39, 451] on div "Professional Themes Theme One Theme Two Theme Three Theme Four" at bounding box center [142, 271] width 284 height 470
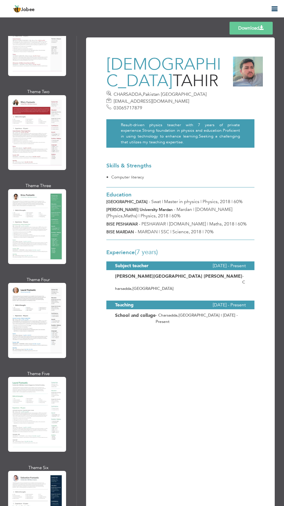
scroll to position [0, 0]
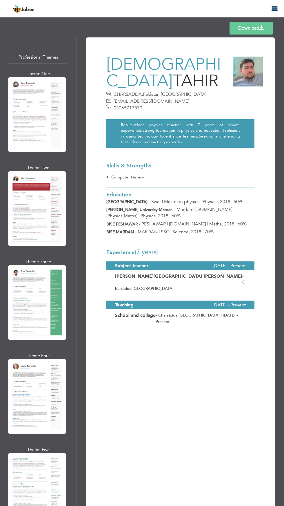
click at [39, 206] on div "Professional Themes Theme One Theme Two Theme Three Theme Four" at bounding box center [142, 271] width 284 height 470
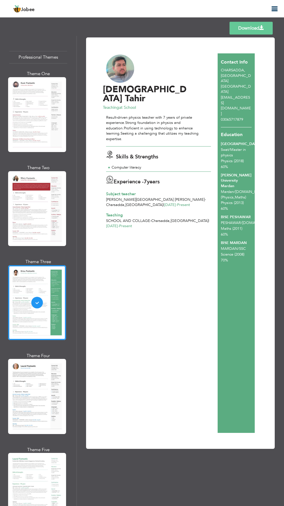
click at [36, 295] on div "Professional Themes Theme One Theme Two Theme Three Theme Four" at bounding box center [142, 271] width 284 height 470
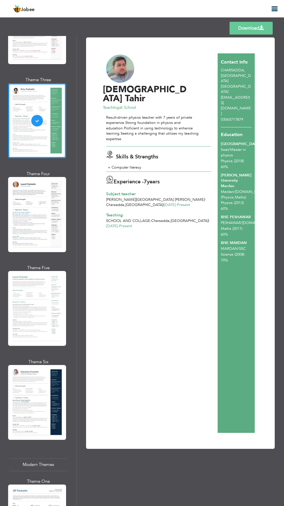
scroll to position [182, 0]
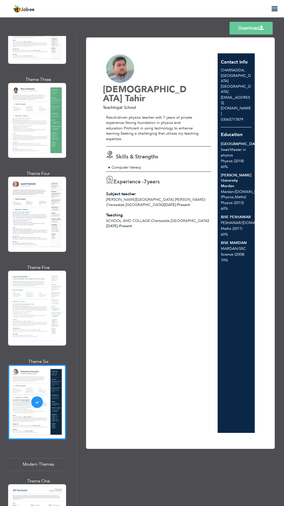
click at [39, 382] on div "Professional Themes Theme One Theme Two Theme Three Theme Four" at bounding box center [142, 271] width 284 height 470
click at [250, 29] on link "Download" at bounding box center [251, 28] width 43 height 13
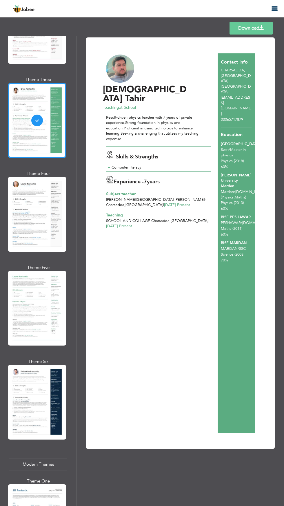
click at [39, 119] on div "Professional Themes Theme One Theme Two Theme Three Theme Four" at bounding box center [142, 271] width 284 height 470
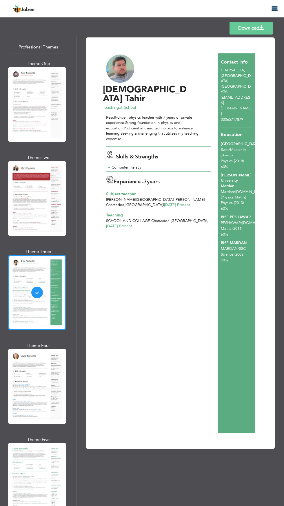
scroll to position [0, 0]
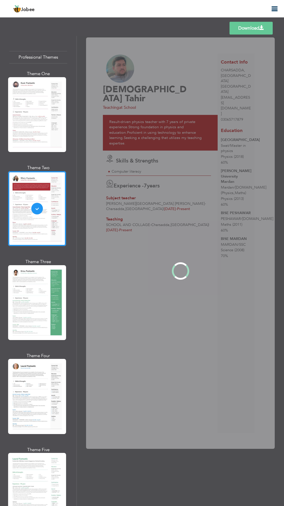
click at [31, 203] on div "Professional Themes Theme One Theme Two Theme Three Theme Four" at bounding box center [142, 271] width 284 height 470
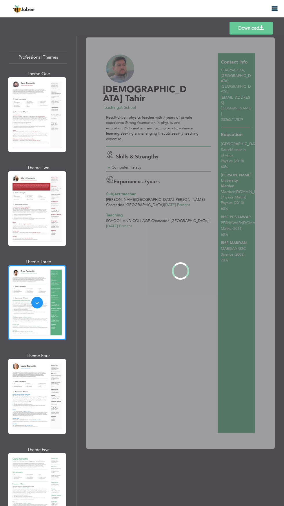
click at [37, 304] on div "Professional Themes Theme One Theme Two Theme Three Theme Four" at bounding box center [142, 271] width 284 height 470
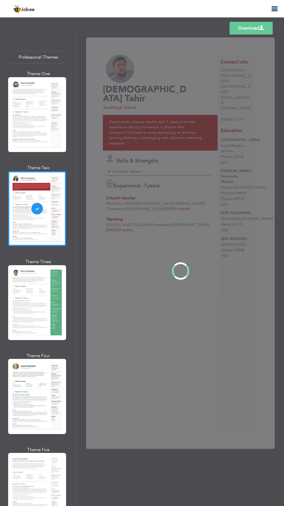
click at [31, 211] on div "Professional Themes Theme One Theme Two Theme Three Theme Four" at bounding box center [142, 271] width 284 height 470
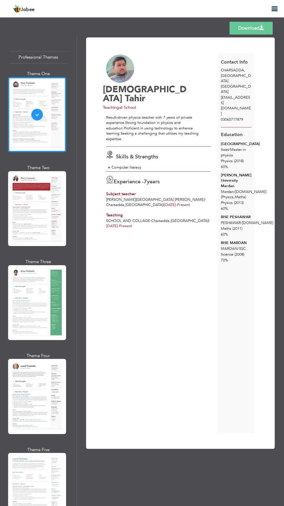
click at [32, 121] on div "Professional Themes Theme One Theme Two Theme Three Theme Four" at bounding box center [142, 271] width 284 height 470
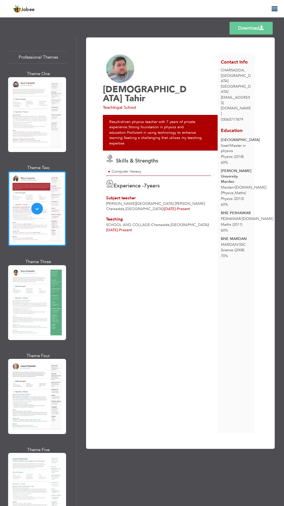
click at [32, 210] on div "Professional Themes Theme One Theme Two Theme Three Theme Four" at bounding box center [142, 271] width 284 height 470
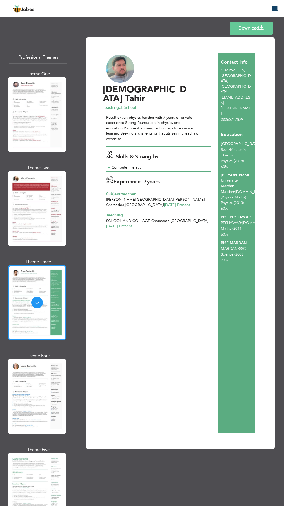
click at [34, 303] on div "Professional Themes Theme One Theme Two Theme Three Theme Four" at bounding box center [142, 271] width 284 height 470
click at [249, 28] on link "Download" at bounding box center [251, 28] width 43 height 13
